Goal: Transaction & Acquisition: Purchase product/service

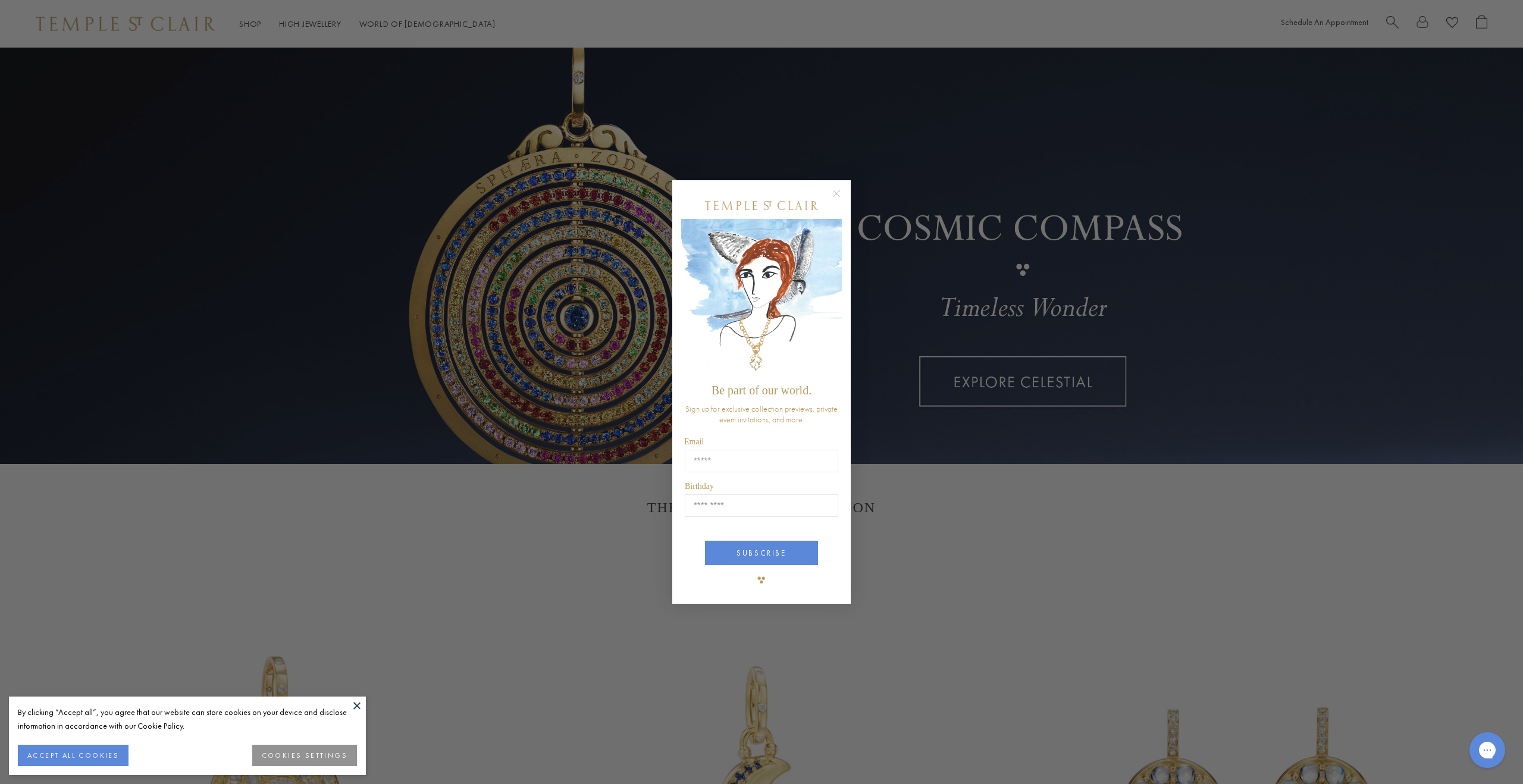
click at [842, 194] on circle "Close dialog" at bounding box center [837, 194] width 14 height 14
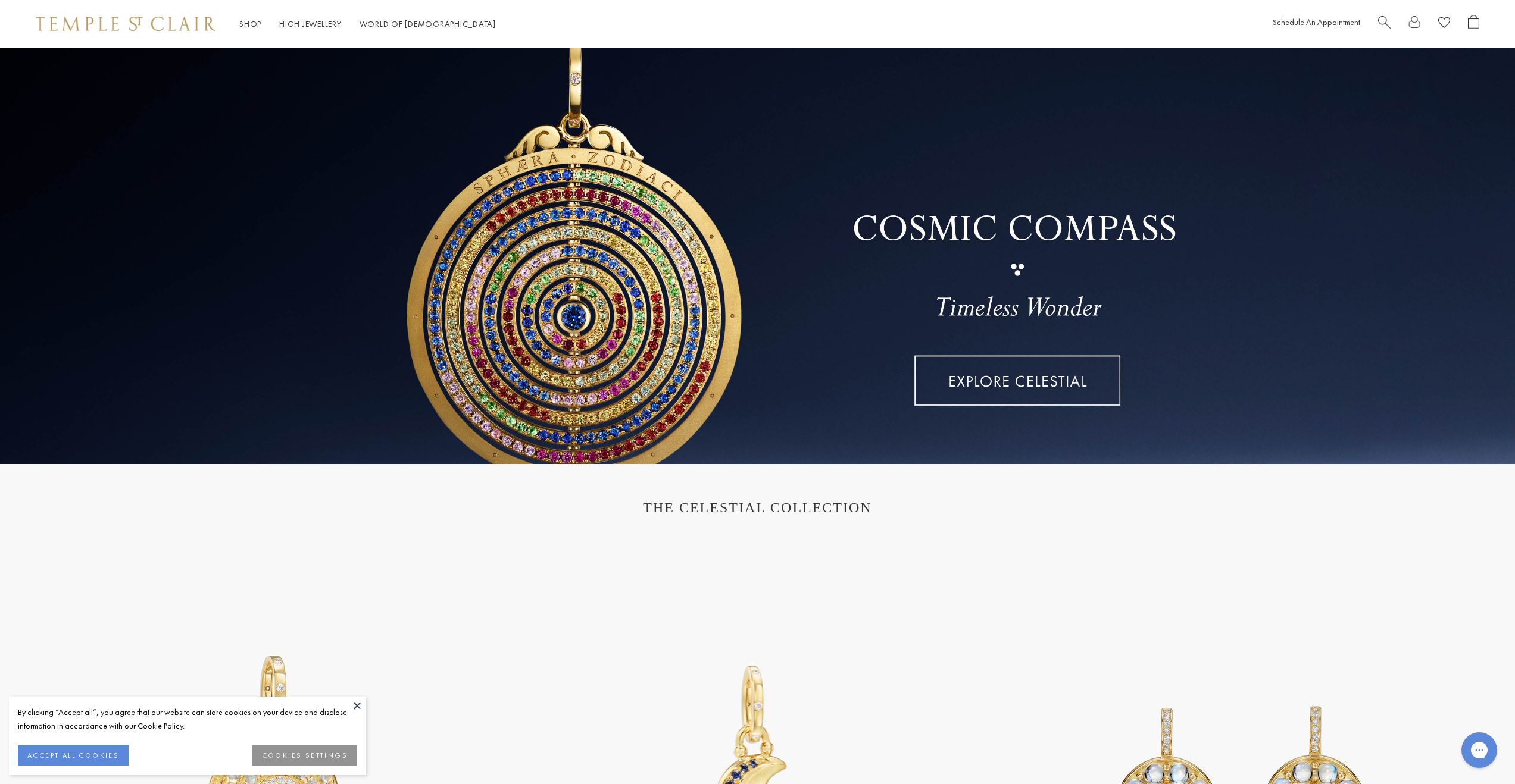
click at [1383, 21] on span "Search" at bounding box center [1384, 21] width 13 height 13
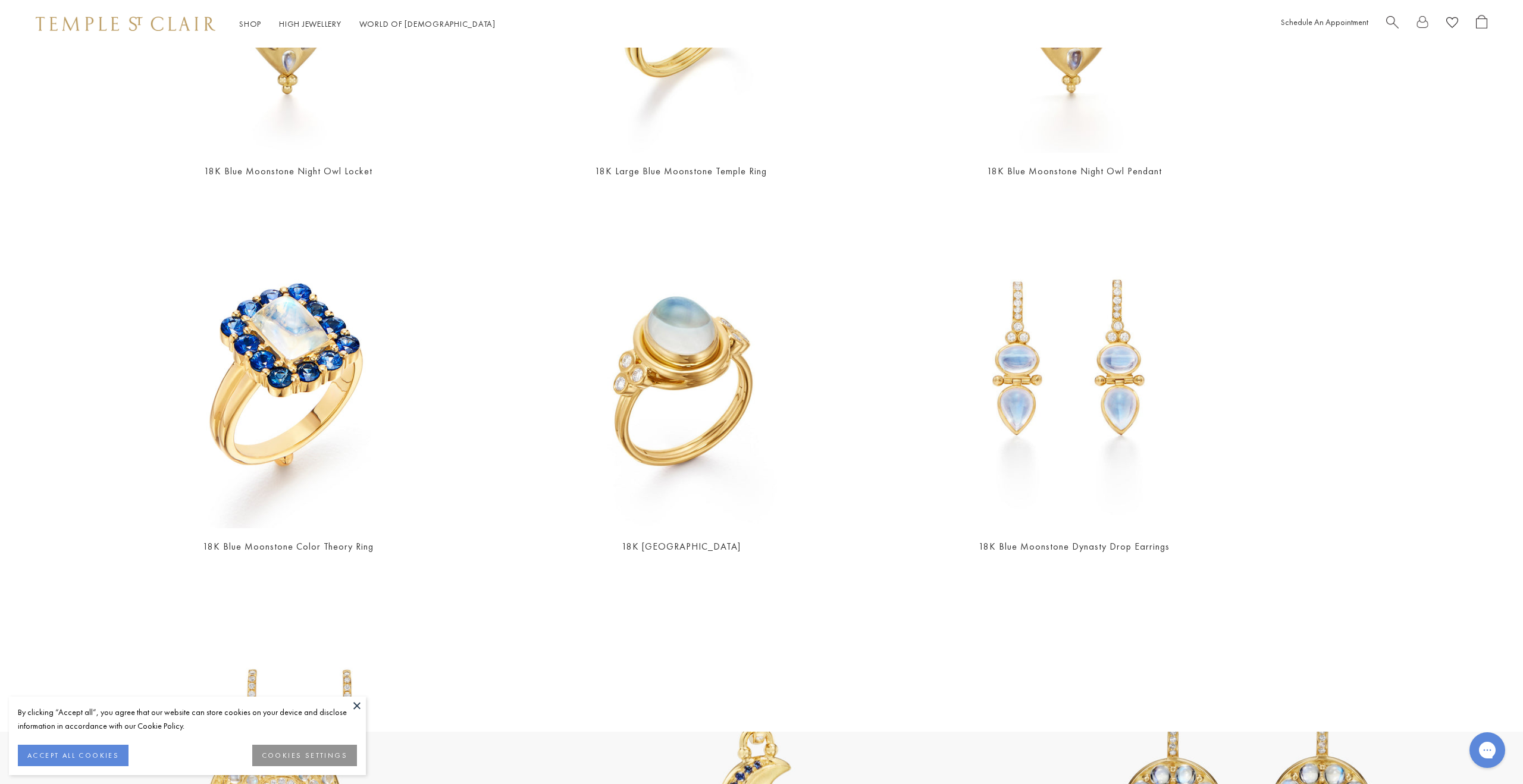
scroll to position [783, 0]
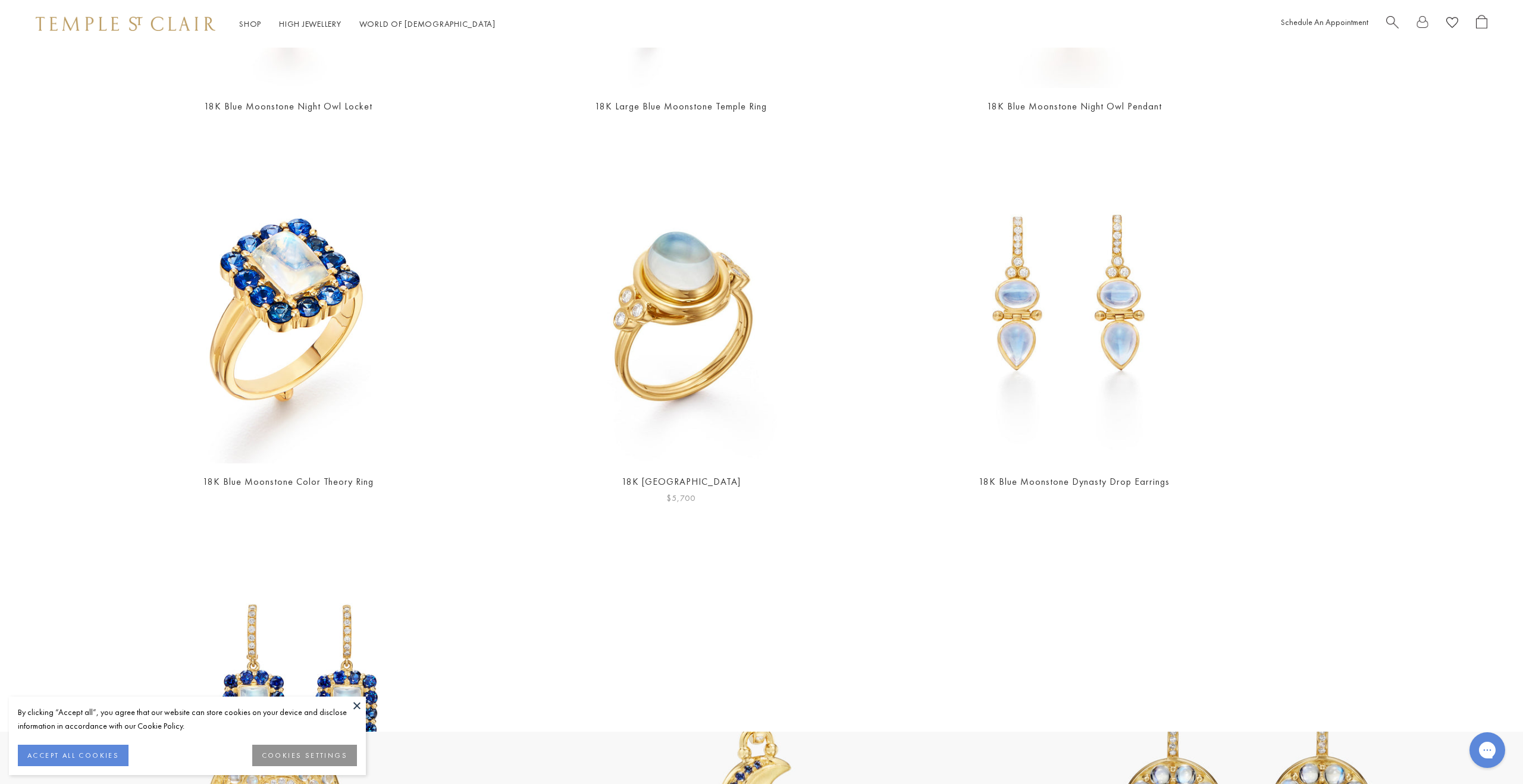
type input "*********"
click at [699, 374] on img at bounding box center [681, 296] width 334 height 334
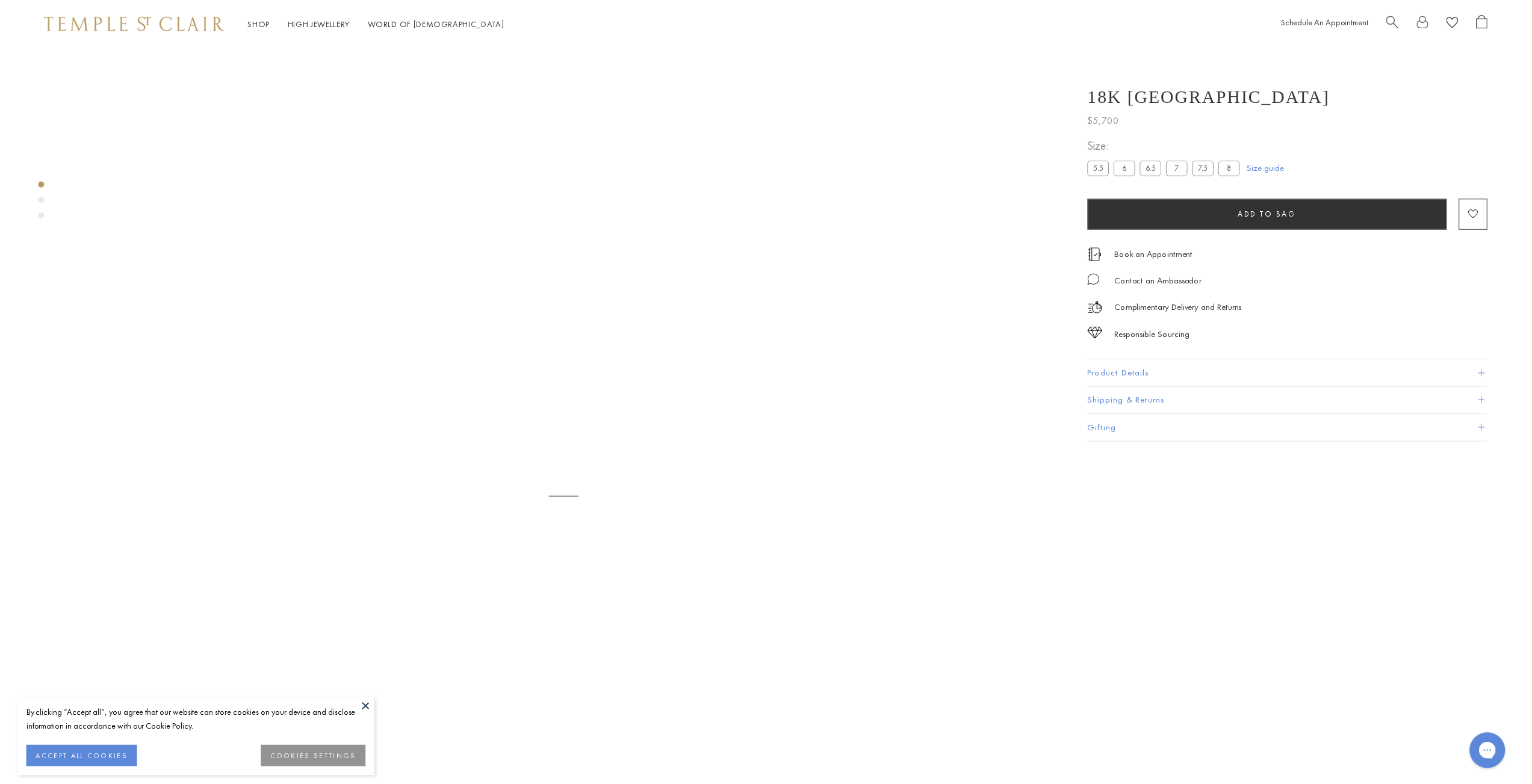
scroll to position [48, 0]
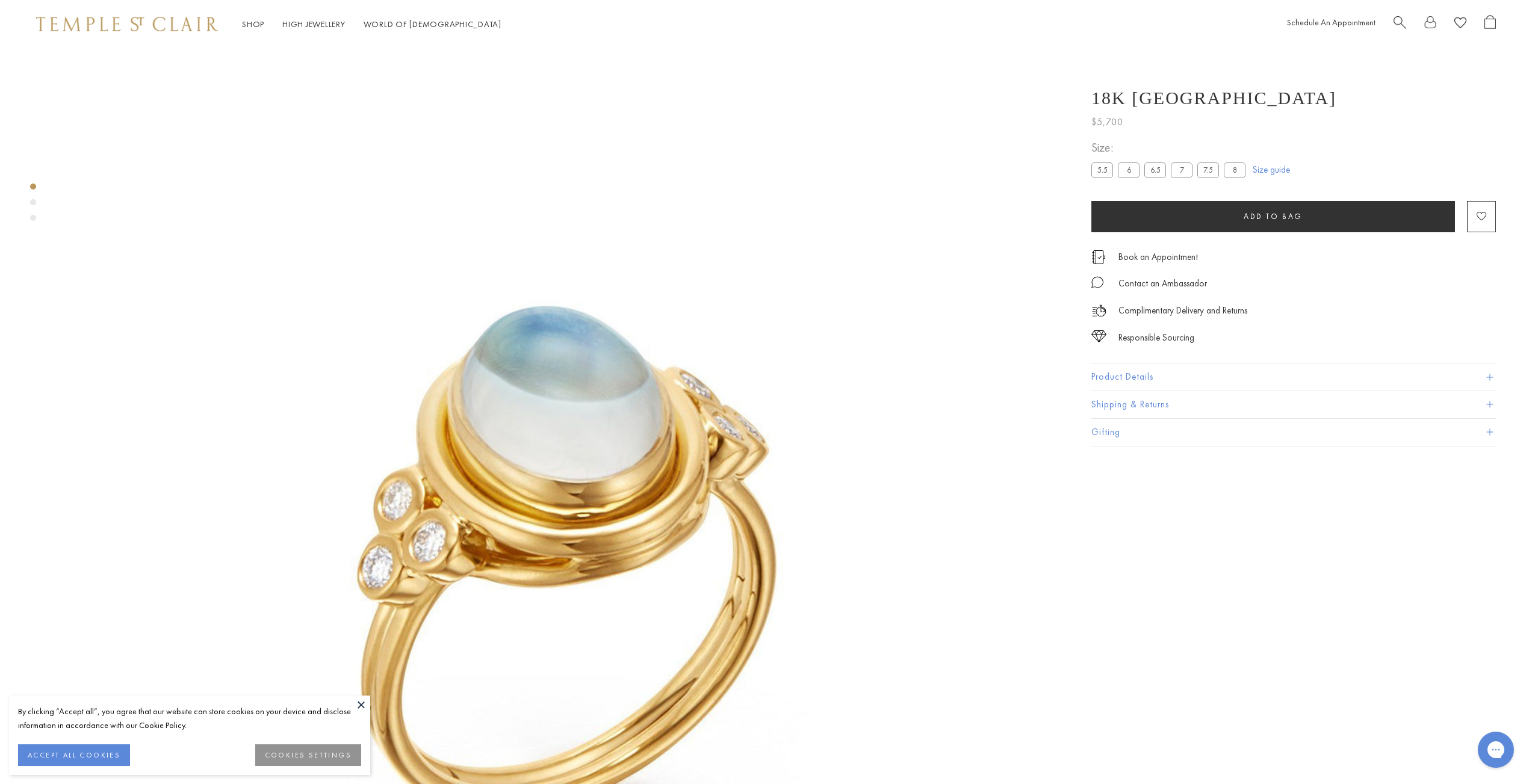
click at [331, 753] on button "COOKIES SETTINGS" at bounding box center [307, 755] width 106 height 21
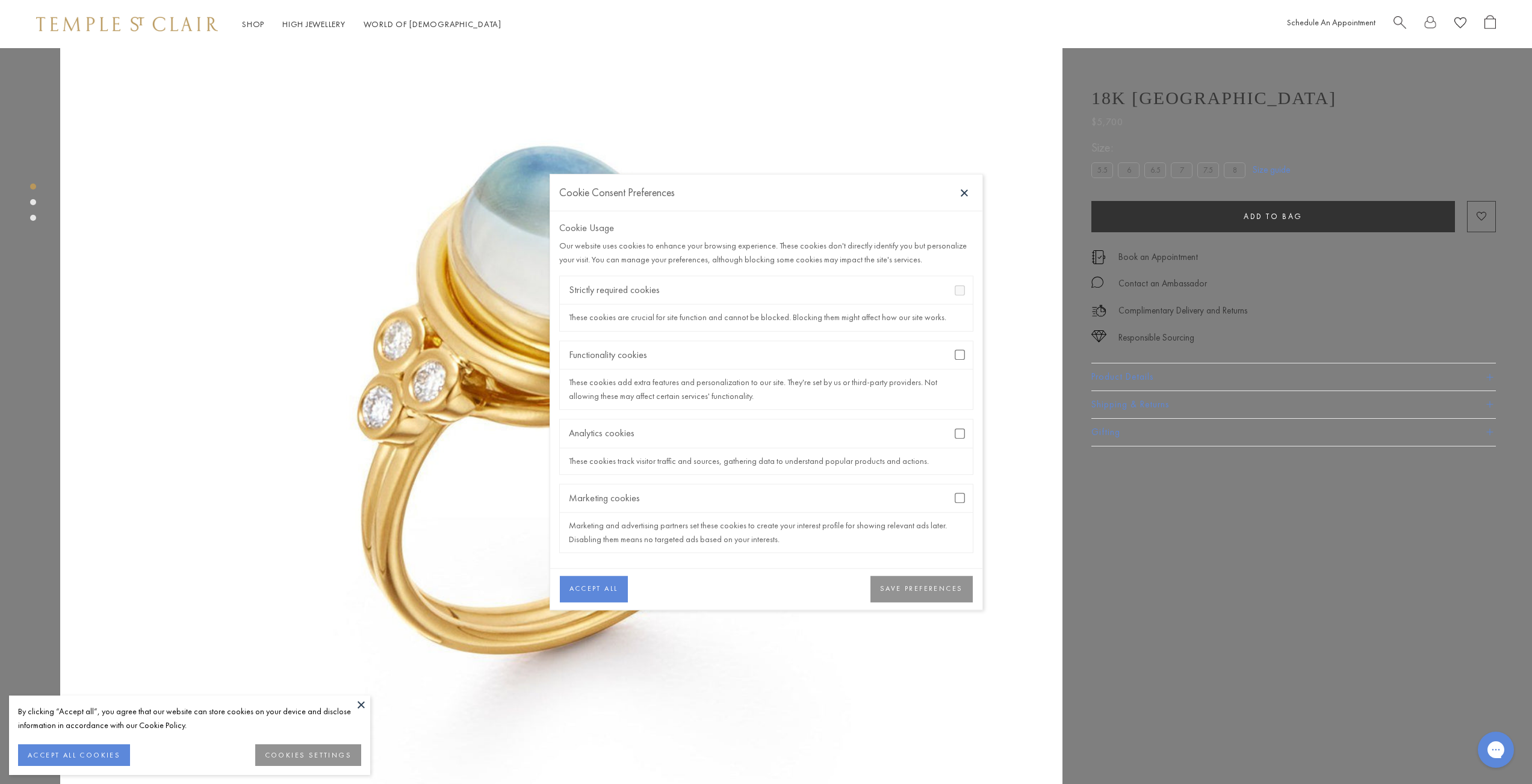
scroll to position [223, 0]
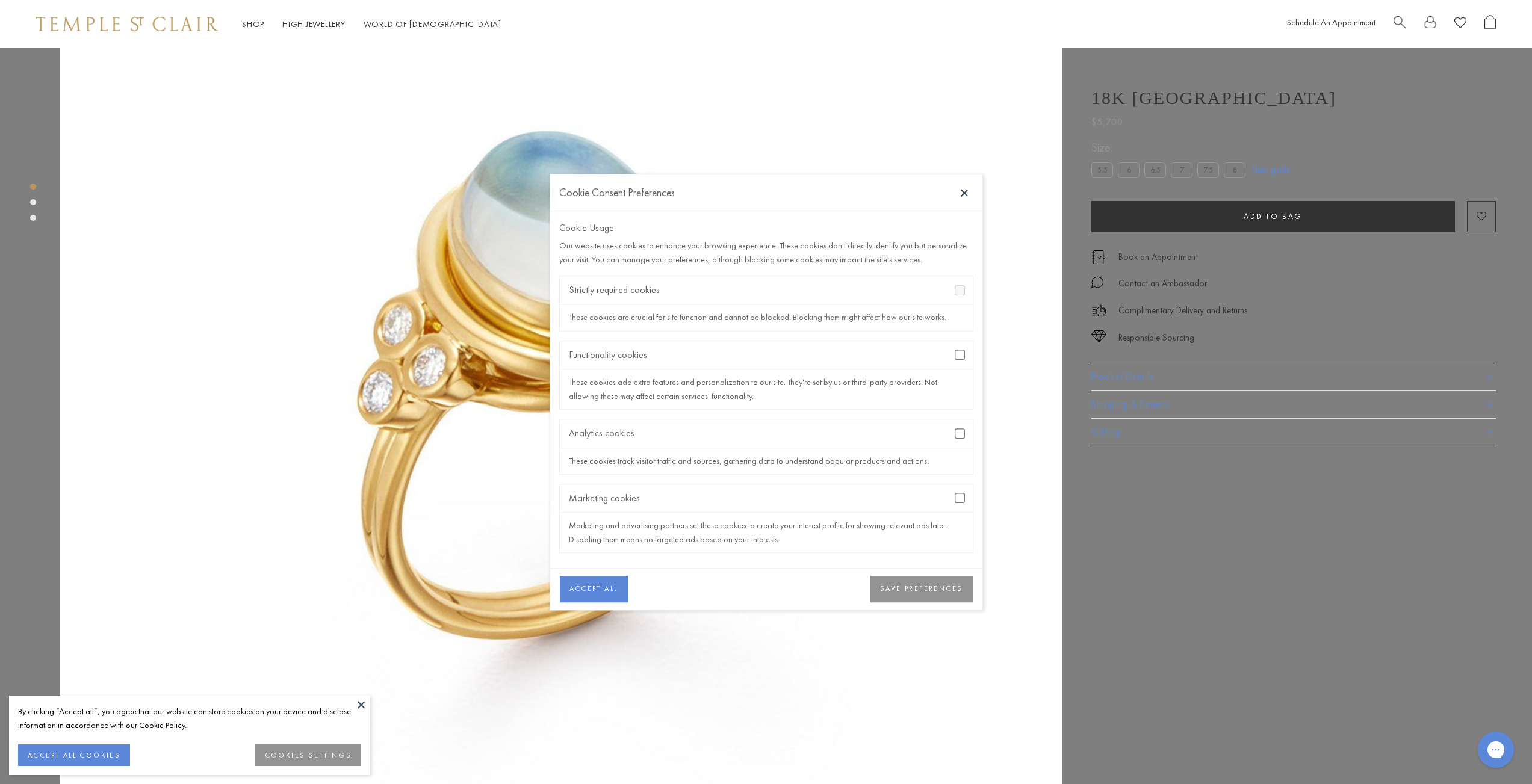
click at [932, 599] on button "SAVE PREFERENCES" at bounding box center [921, 589] width 102 height 27
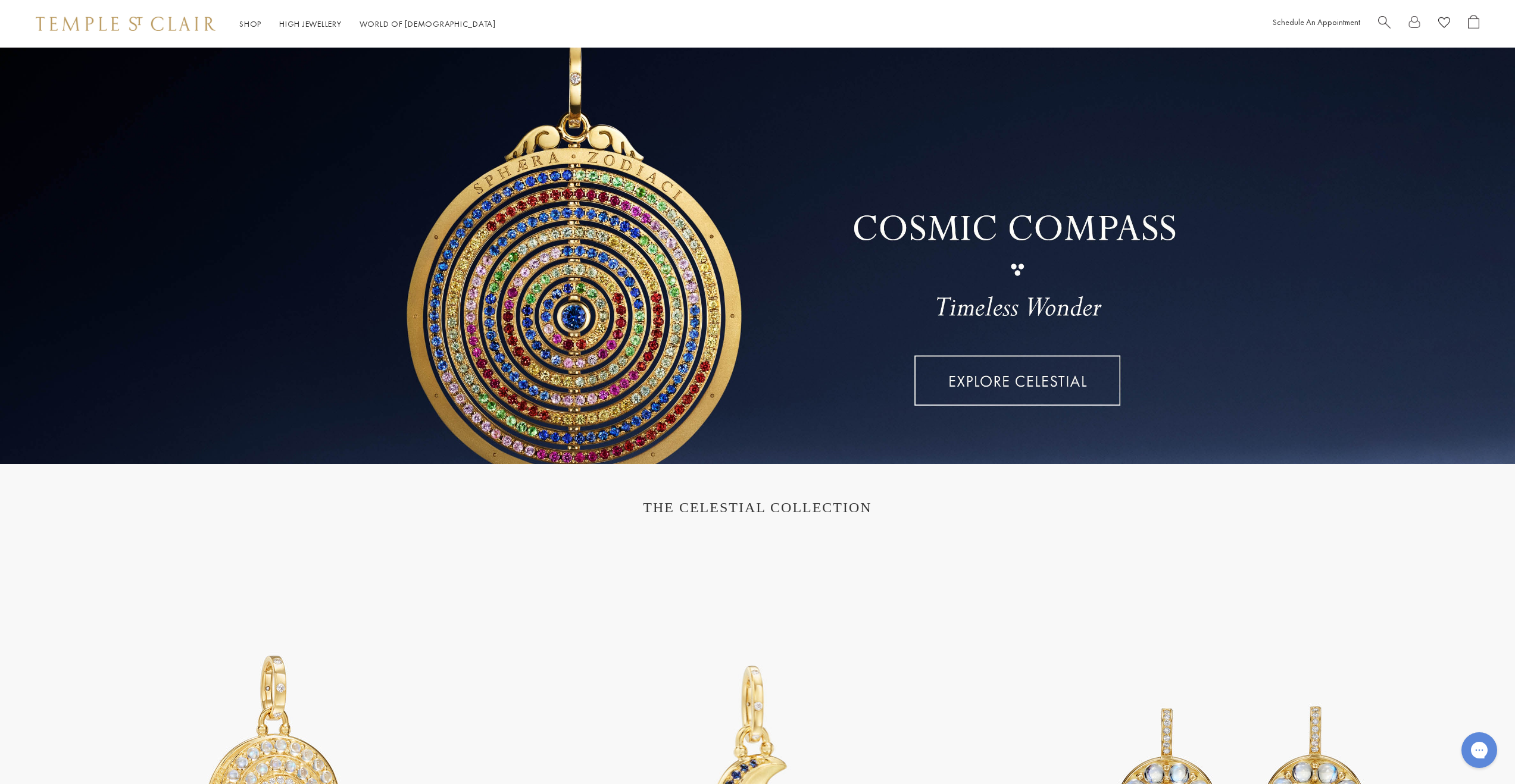
click at [1381, 19] on span "Search" at bounding box center [1384, 21] width 13 height 13
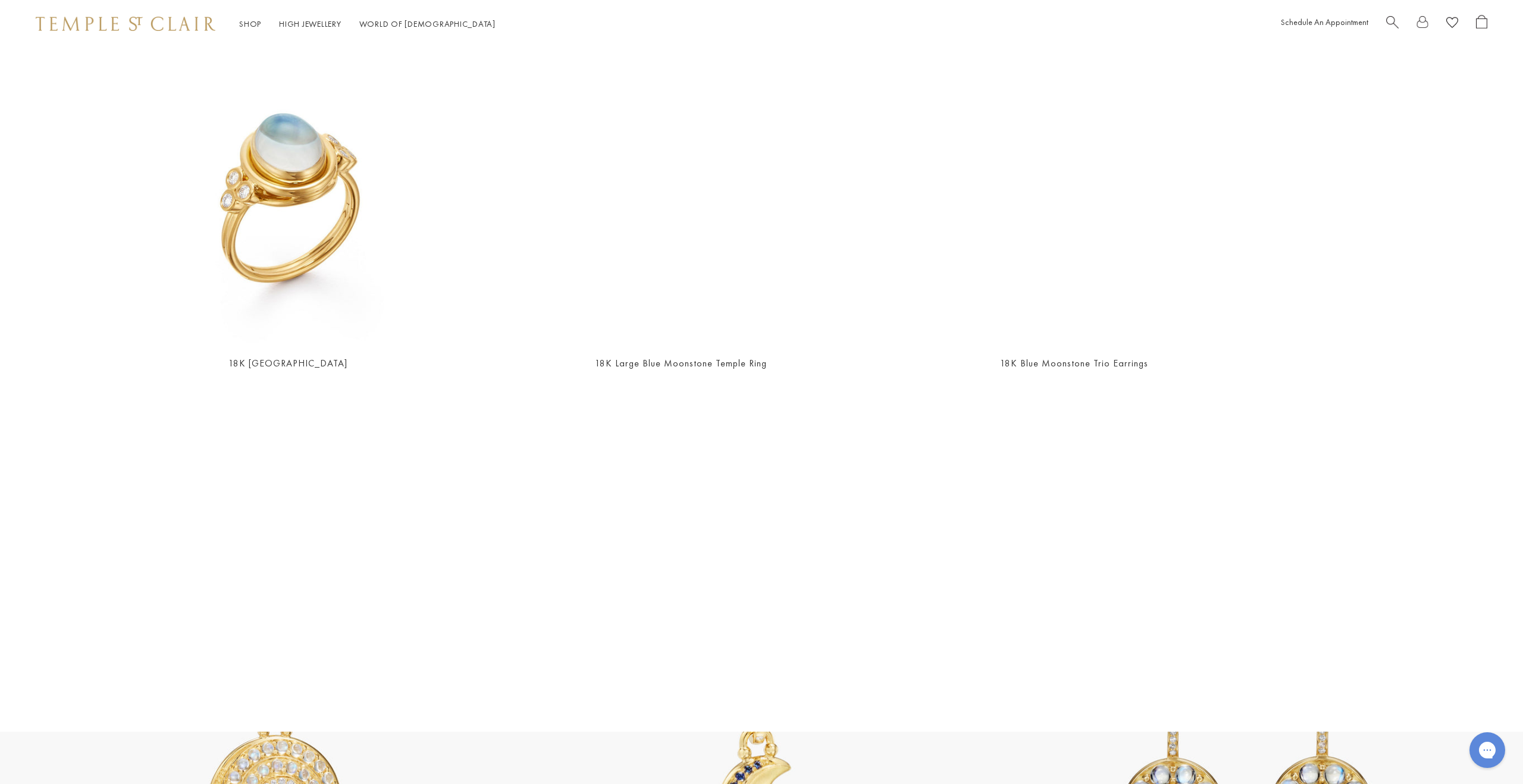
scroll to position [557, 0]
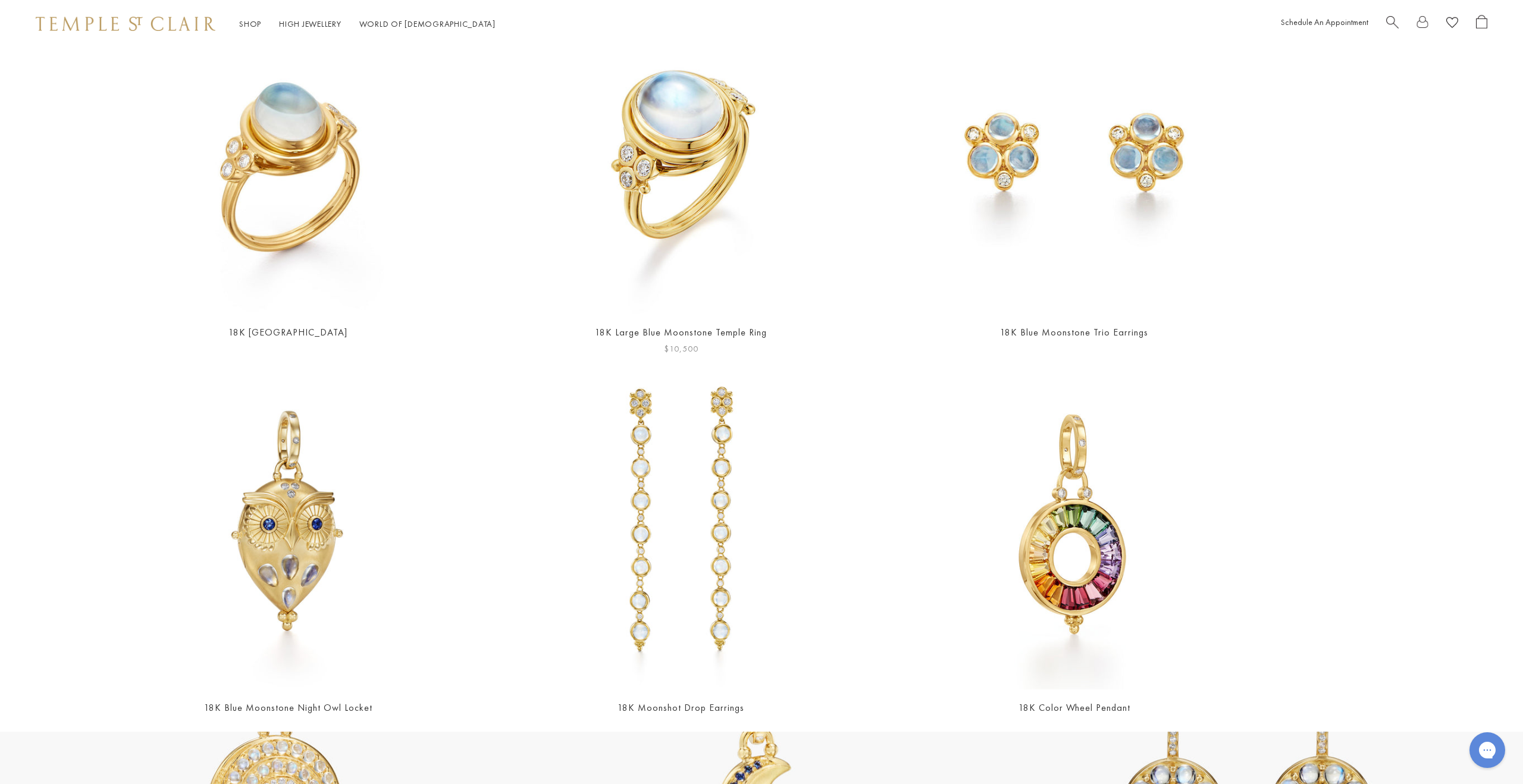
type input "**********"
click at [713, 213] on img at bounding box center [681, 148] width 334 height 334
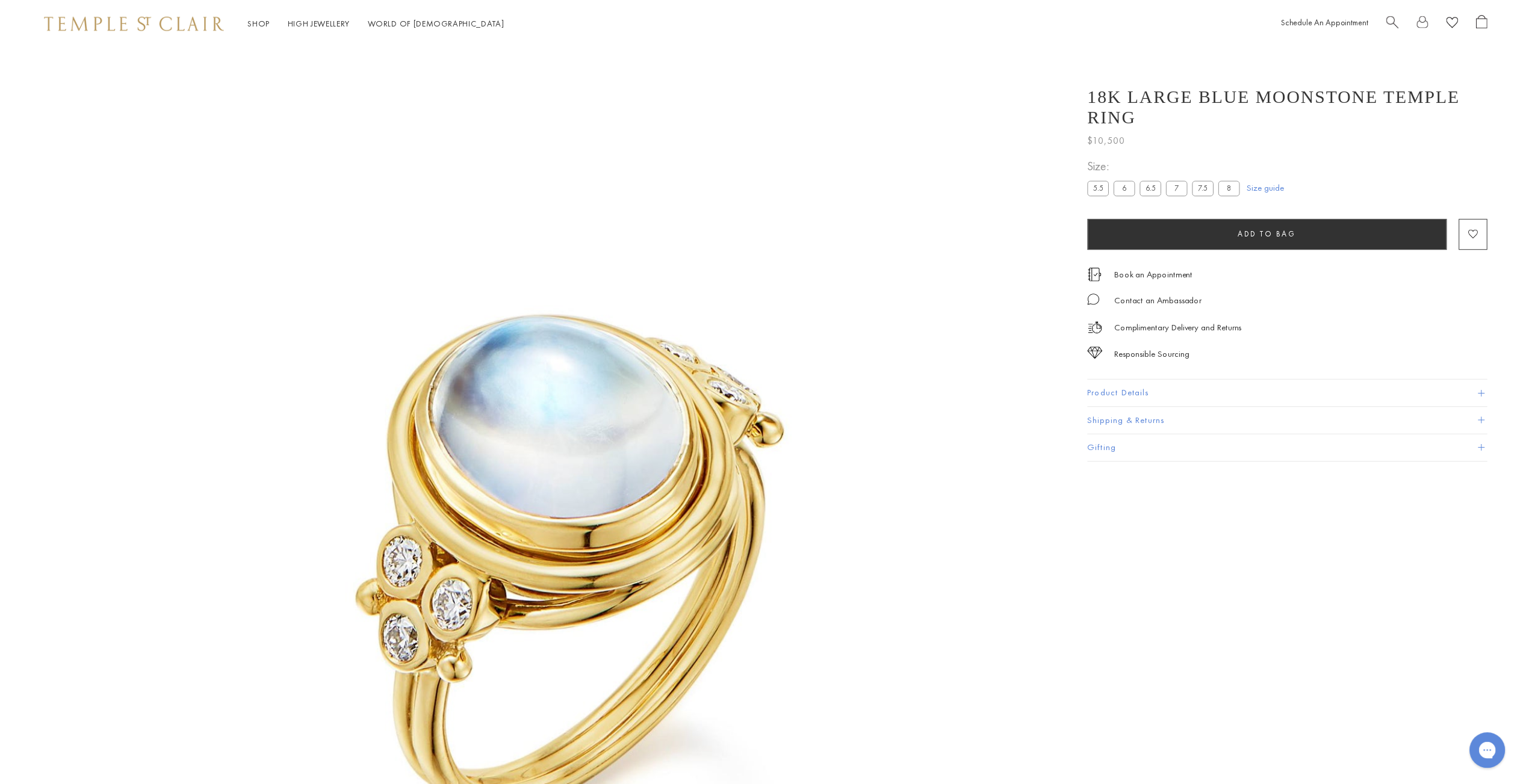
scroll to position [48, 0]
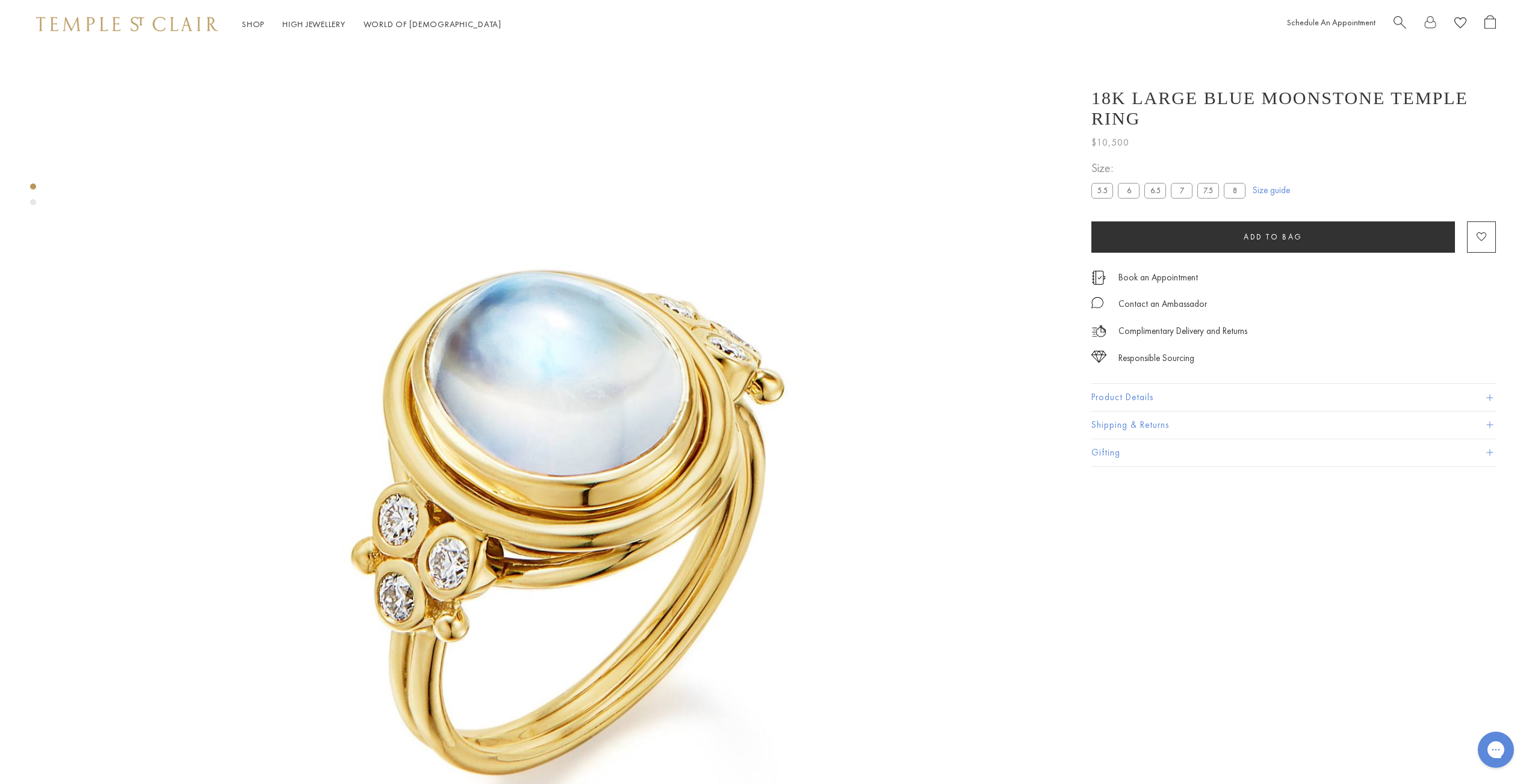
click at [1109, 401] on button "Product Details" at bounding box center [1293, 397] width 404 height 27
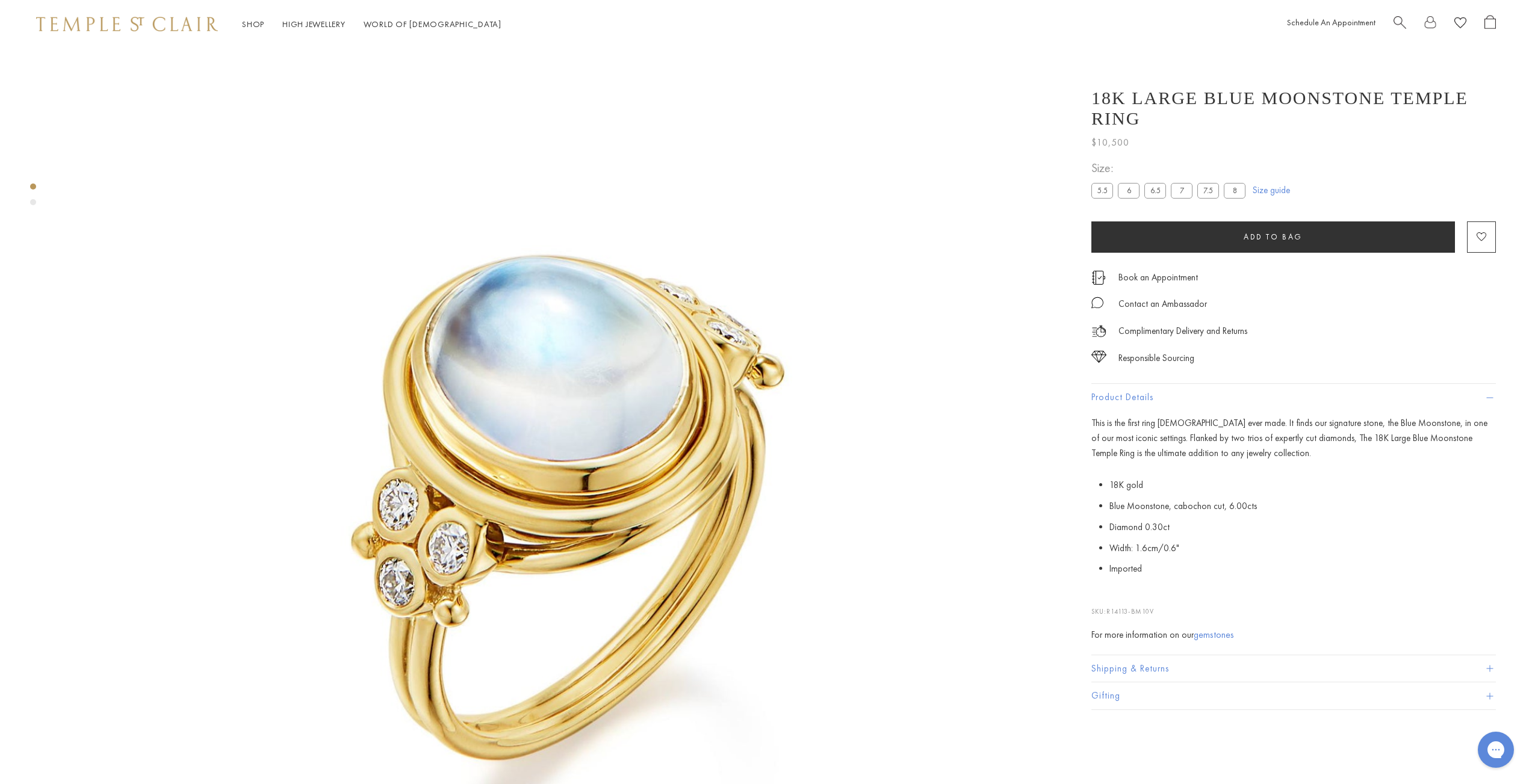
scroll to position [64, 0]
